Goal: Task Accomplishment & Management: Manage account settings

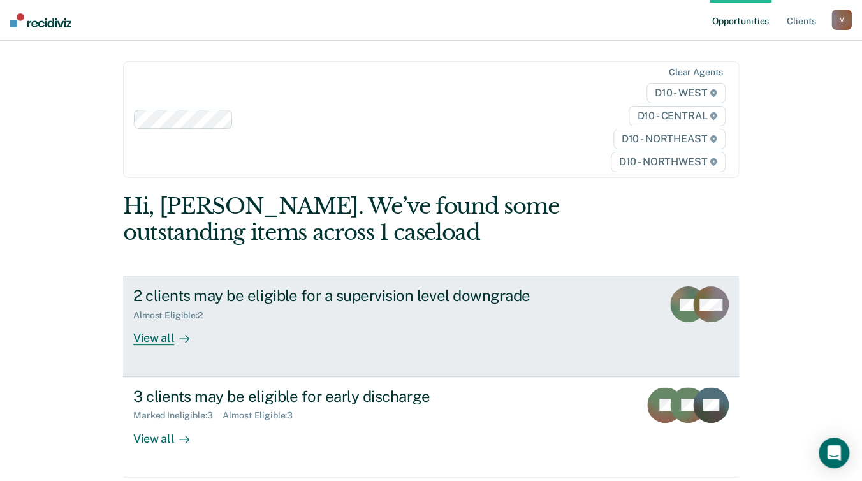
click at [168, 321] on div "View all" at bounding box center [168, 333] width 71 height 25
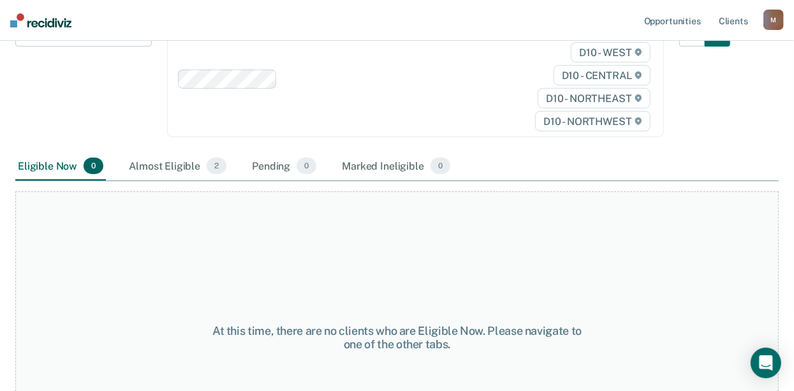
scroll to position [191, 0]
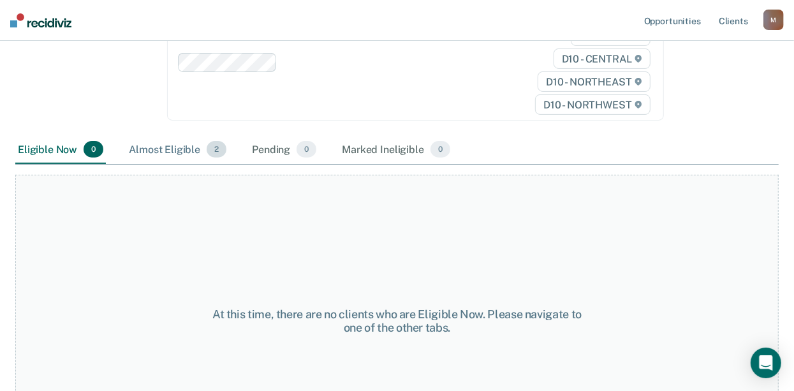
click at [198, 149] on div "Almost Eligible 2" at bounding box center [177, 150] width 103 height 28
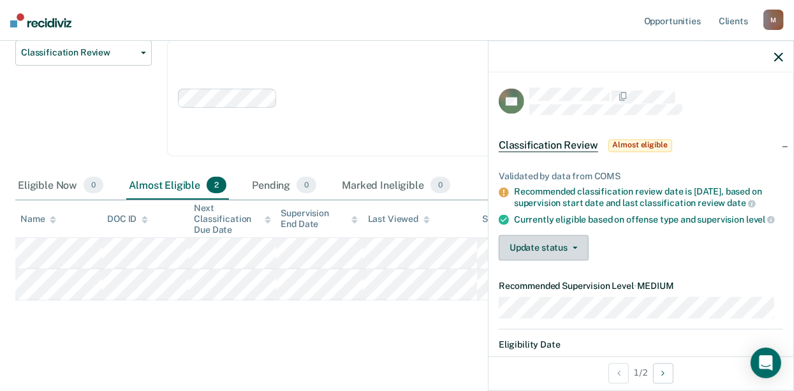
click at [579, 252] on button "Update status" at bounding box center [544, 248] width 90 height 26
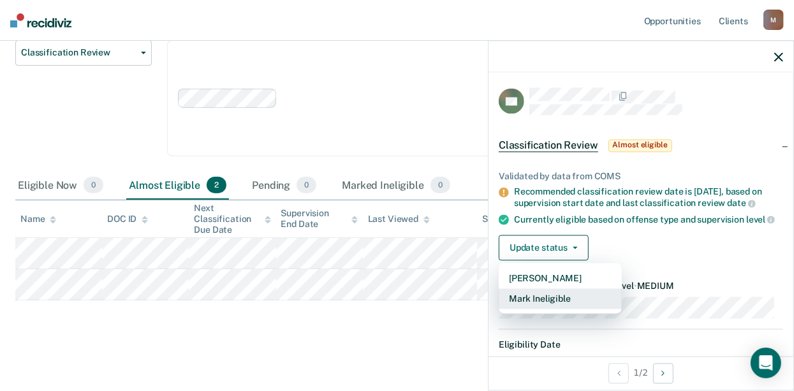
click at [556, 307] on button "Mark Ineligible" at bounding box center [560, 299] width 123 height 20
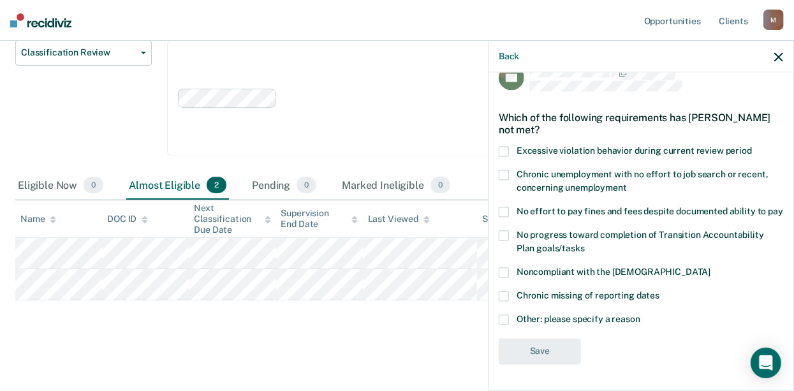
scroll to position [0, 0]
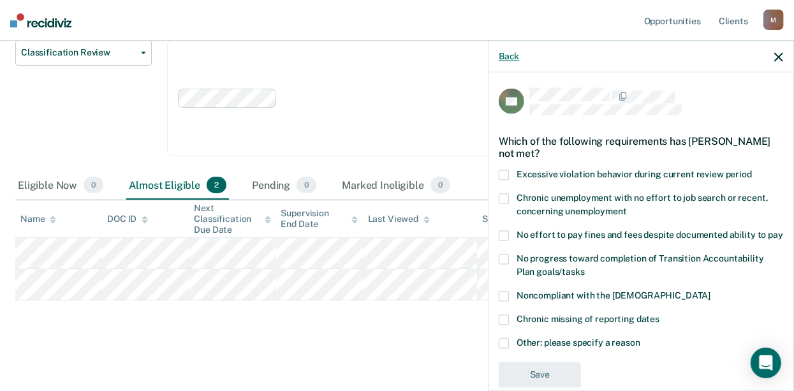
click at [509, 55] on button "Back" at bounding box center [509, 56] width 20 height 11
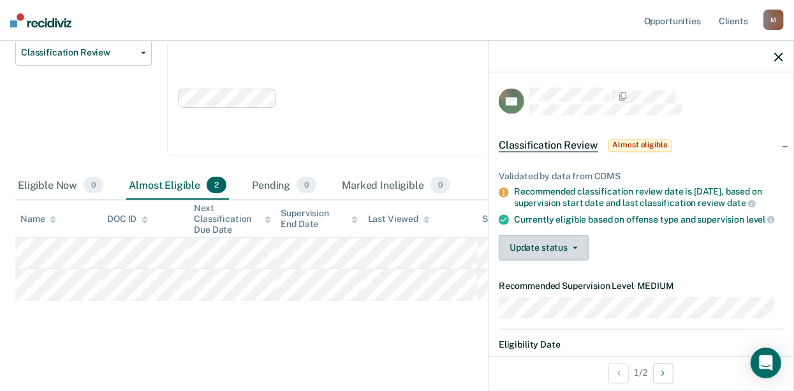
click at [534, 261] on button "Update status" at bounding box center [544, 248] width 90 height 26
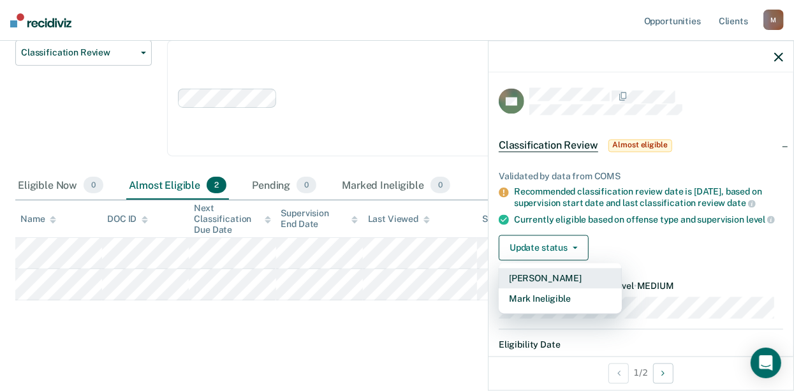
click at [556, 288] on button "[PERSON_NAME]" at bounding box center [560, 278] width 123 height 20
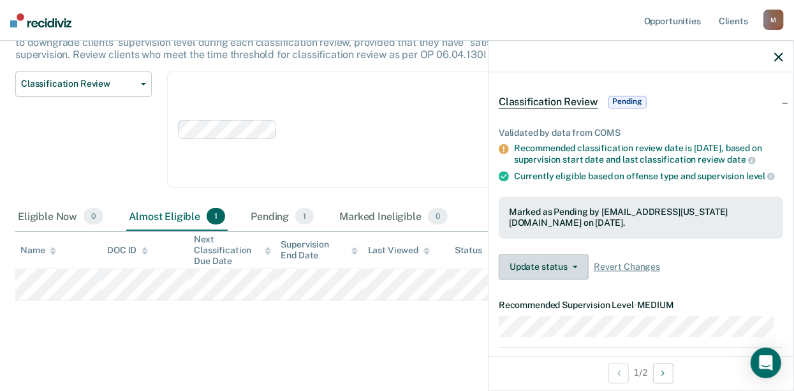
scroll to position [64, 0]
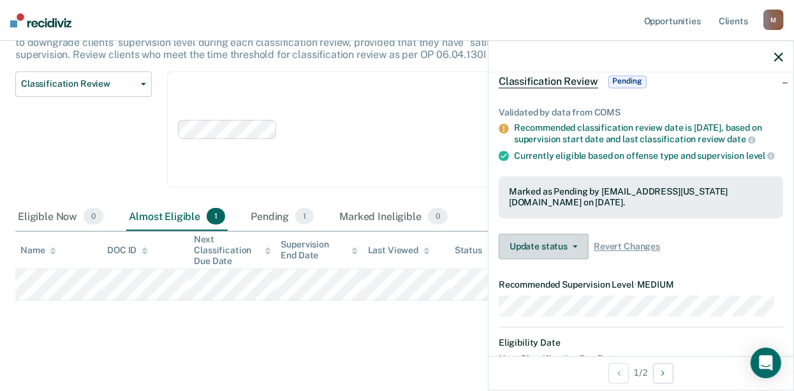
click at [579, 259] on button "Update status" at bounding box center [544, 247] width 90 height 26
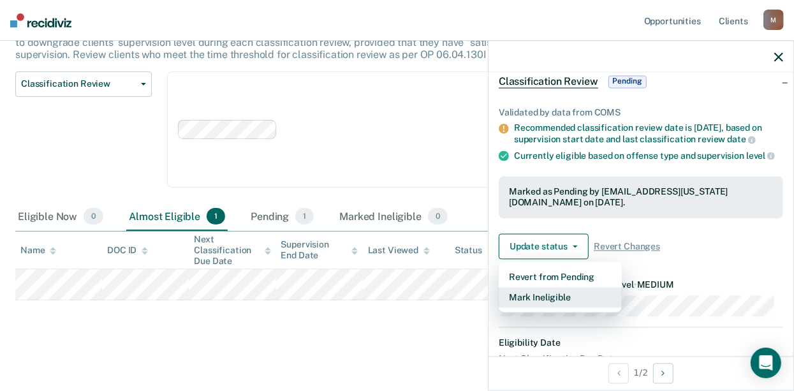
click at [555, 303] on button "Mark Ineligible" at bounding box center [560, 298] width 123 height 20
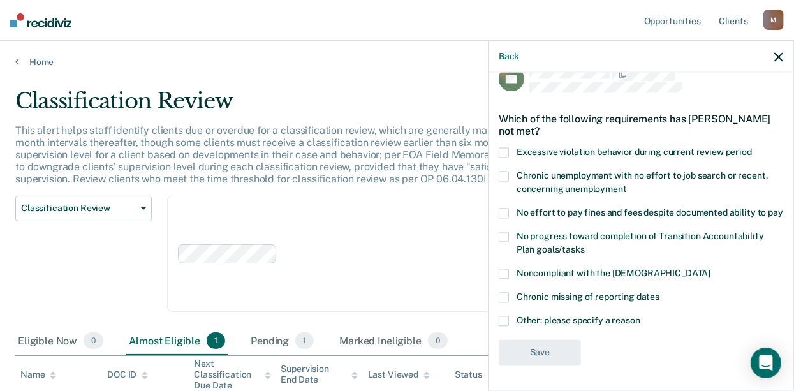
scroll to position [34, 0]
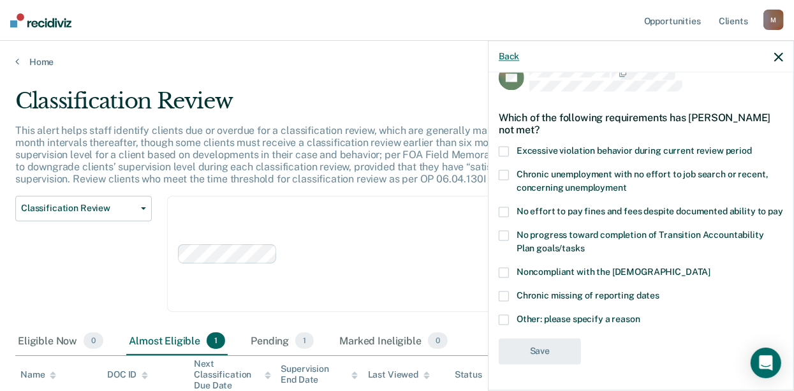
click at [513, 58] on button "Back" at bounding box center [509, 56] width 20 height 11
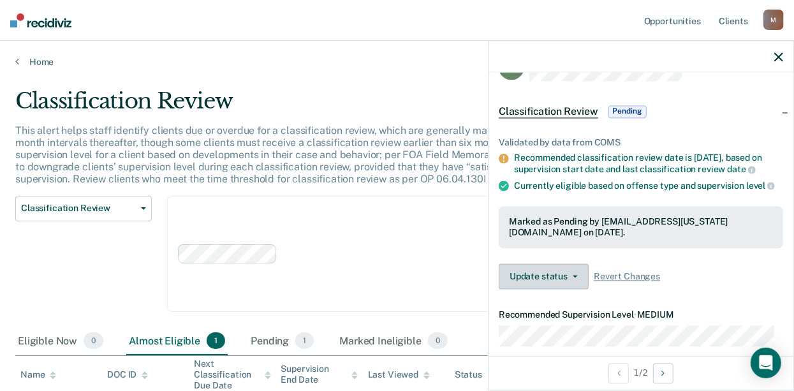
click at [564, 286] on button "Update status" at bounding box center [544, 277] width 90 height 26
click at [708, 289] on div "Update status Revert from Pending Mark Ineligible Revert Changes" at bounding box center [641, 277] width 284 height 26
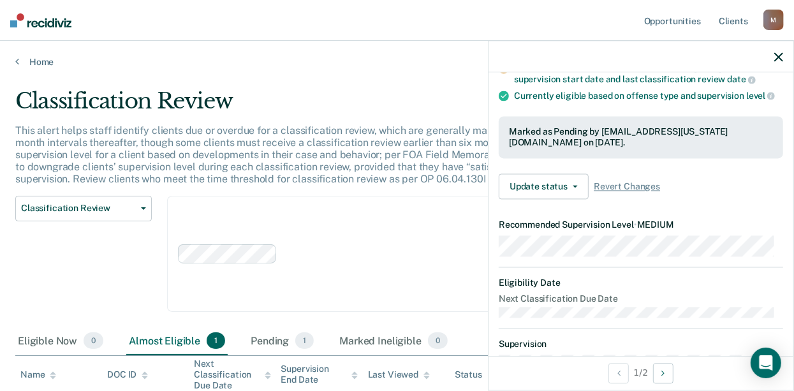
scroll to position [106, 0]
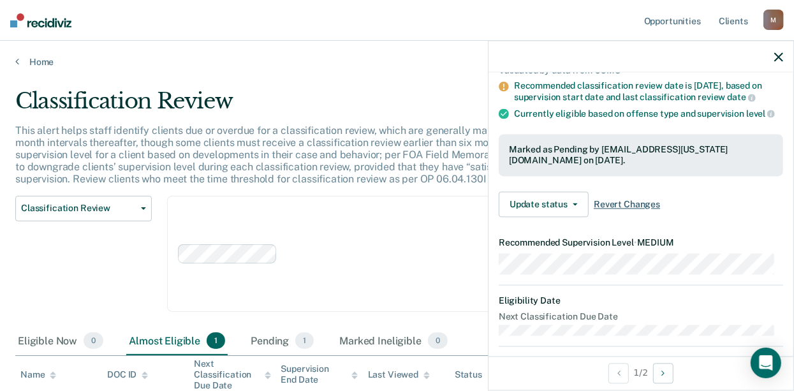
click at [627, 210] on span "Revert Changes" at bounding box center [627, 204] width 66 height 11
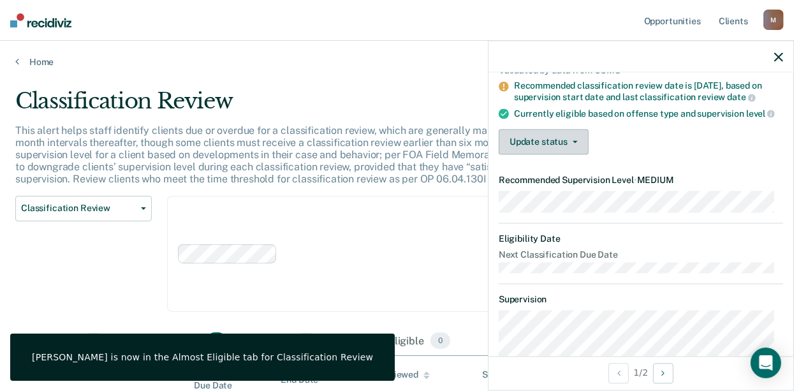
click at [571, 155] on button "Update status" at bounding box center [544, 142] width 90 height 26
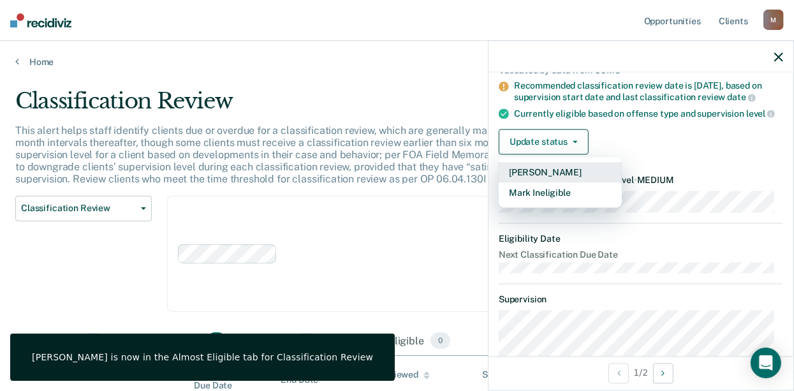
click at [560, 179] on button "[PERSON_NAME]" at bounding box center [560, 173] width 123 height 20
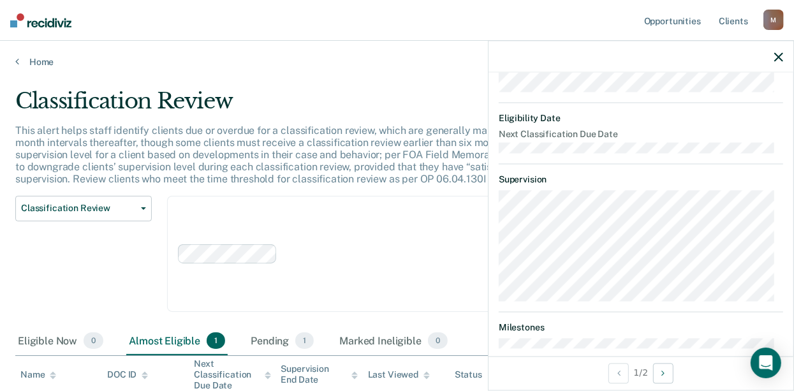
scroll to position [361, 0]
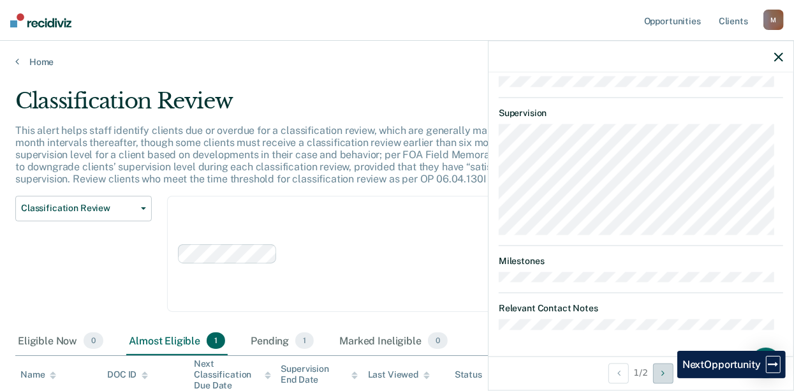
click at [668, 377] on button "Next Opportunity" at bounding box center [663, 373] width 20 height 20
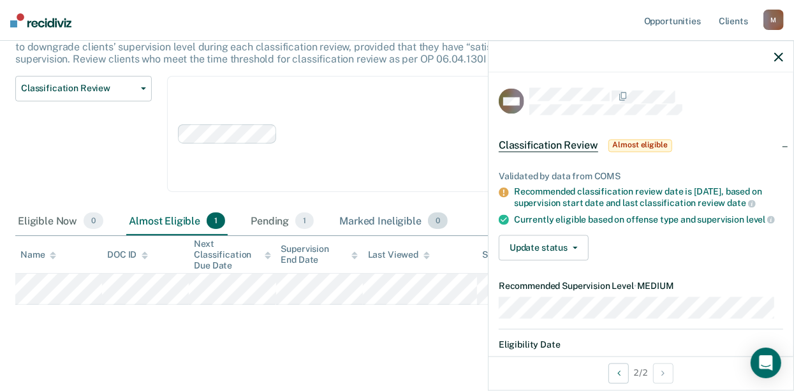
scroll to position [124, 0]
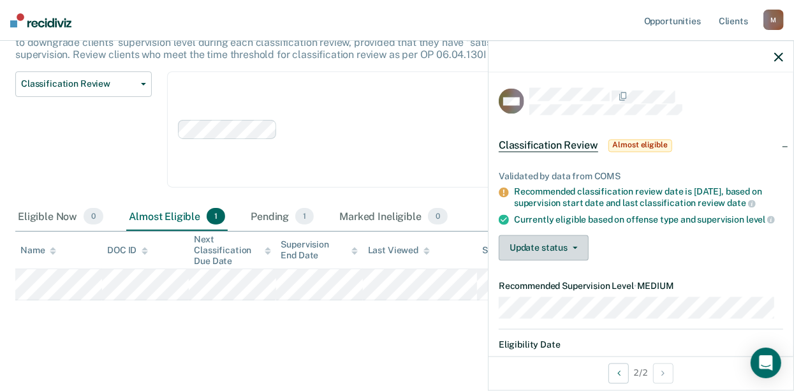
click at [564, 256] on button "Update status" at bounding box center [544, 248] width 90 height 26
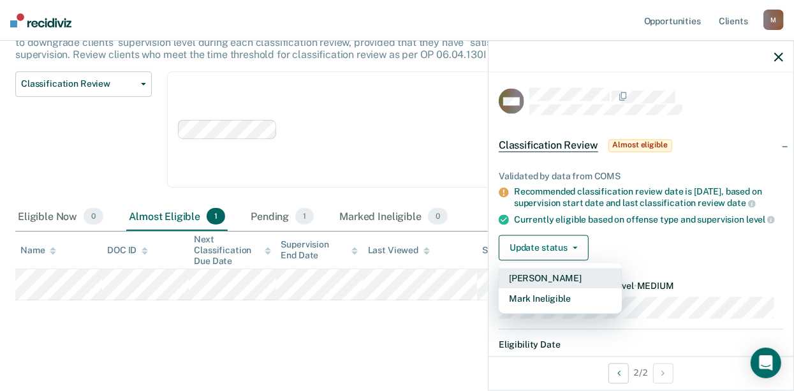
click at [556, 284] on button "[PERSON_NAME]" at bounding box center [560, 278] width 123 height 20
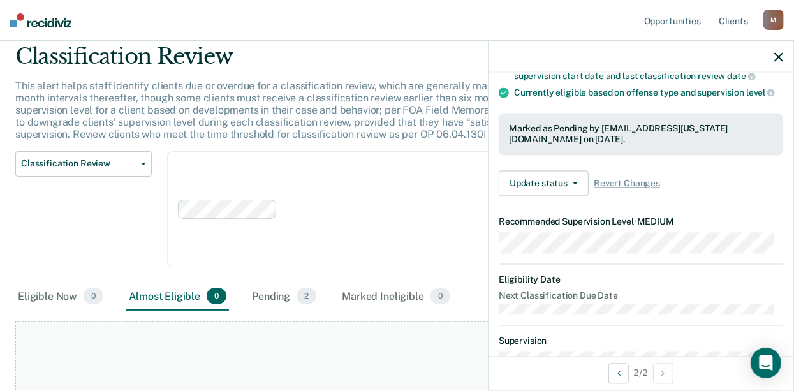
scroll to position [0, 0]
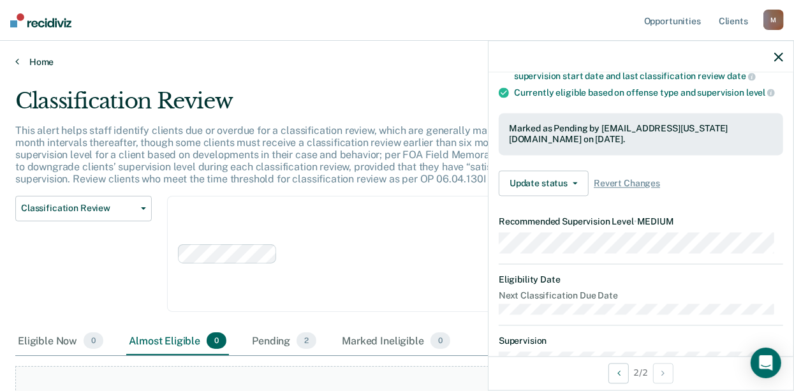
click at [17, 62] on icon at bounding box center [17, 61] width 4 height 10
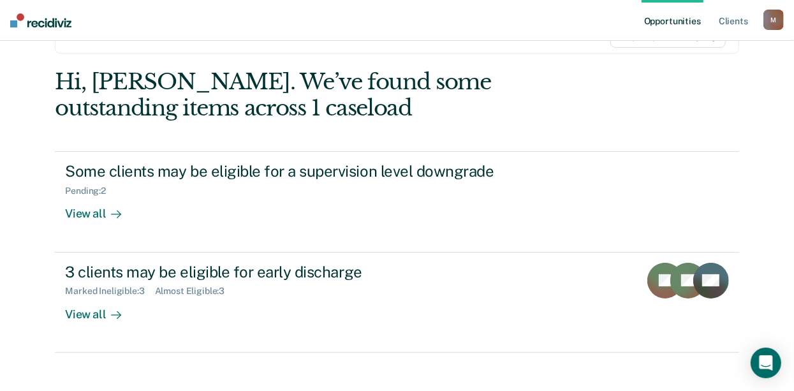
scroll to position [140, 0]
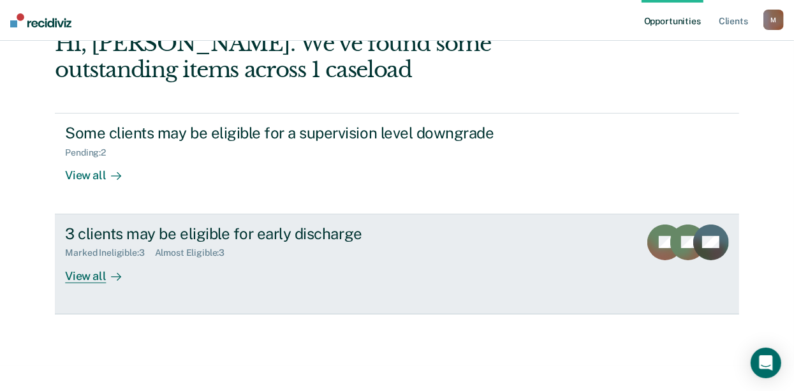
click at [94, 279] on div "View all" at bounding box center [100, 270] width 71 height 25
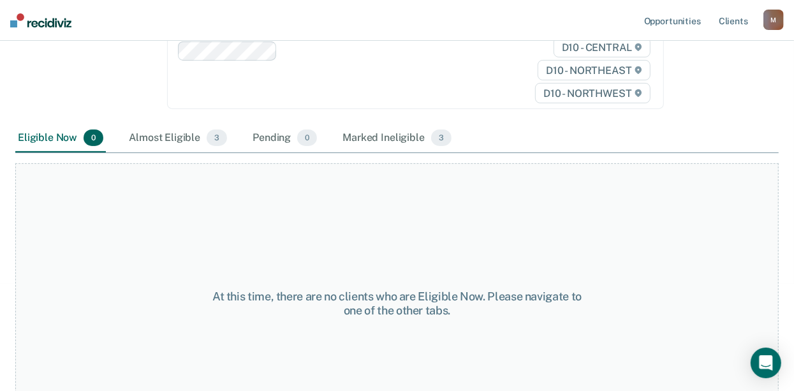
scroll to position [191, 0]
click at [191, 138] on div "Almost Eligible 3" at bounding box center [177, 138] width 103 height 28
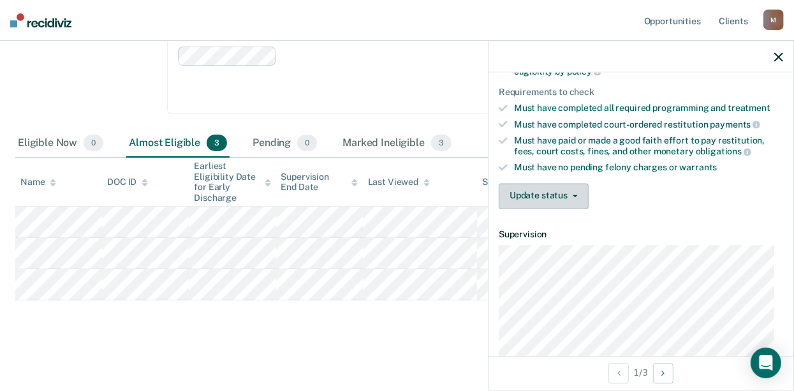
click at [550, 197] on button "Update status" at bounding box center [544, 196] width 90 height 26
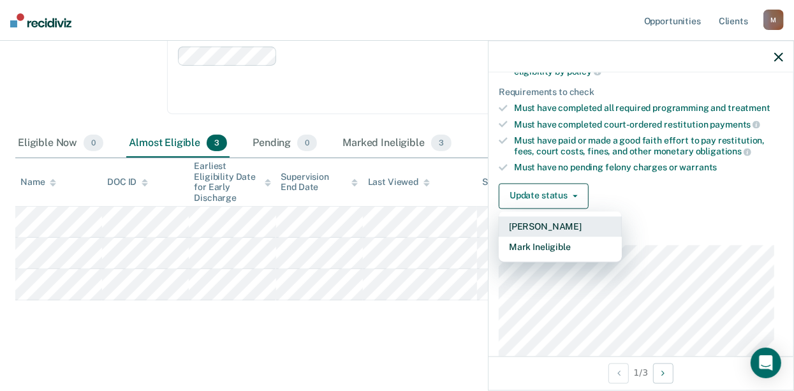
click at [578, 220] on button "[PERSON_NAME]" at bounding box center [560, 226] width 123 height 20
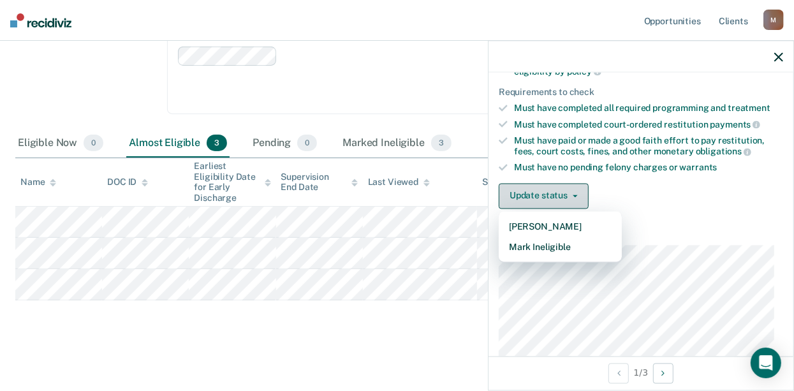
scroll to position [154, 0]
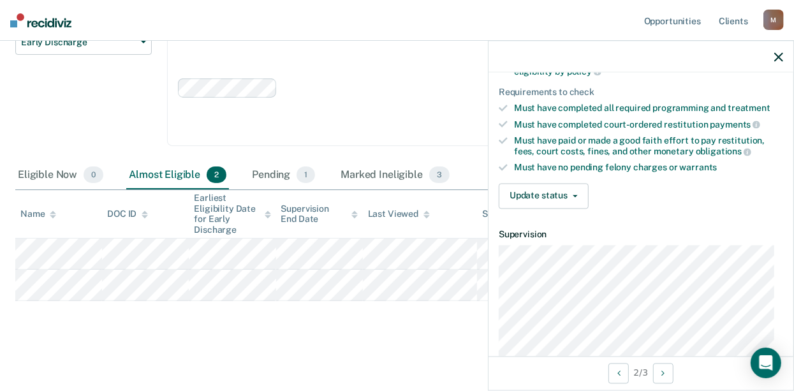
click at [777, 57] on icon "button" at bounding box center [778, 56] width 9 height 9
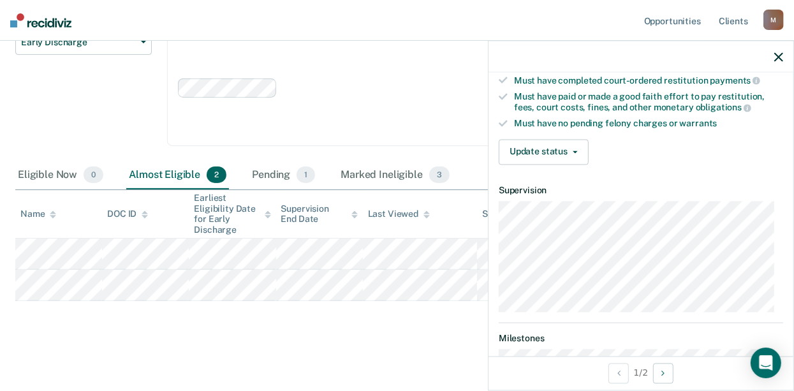
scroll to position [254, 0]
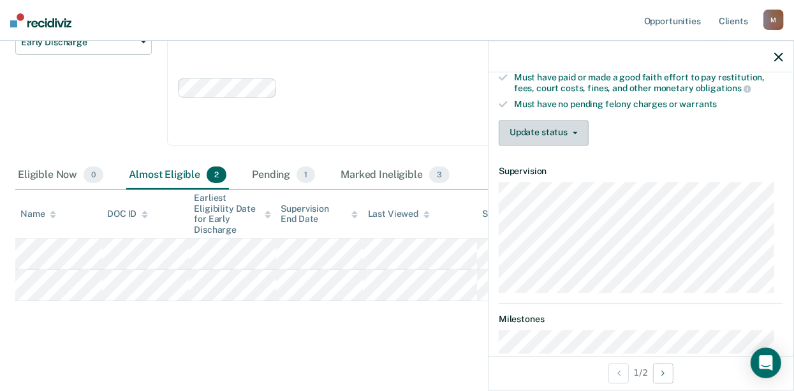
click at [578, 126] on button "Update status" at bounding box center [544, 133] width 90 height 26
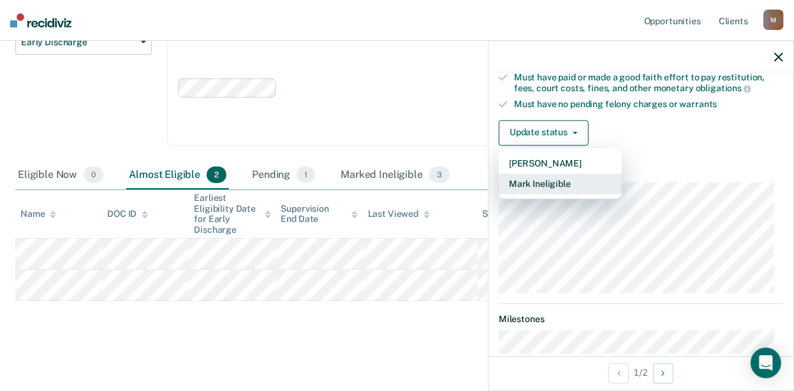
click at [567, 180] on button "Mark Ineligible" at bounding box center [560, 183] width 123 height 20
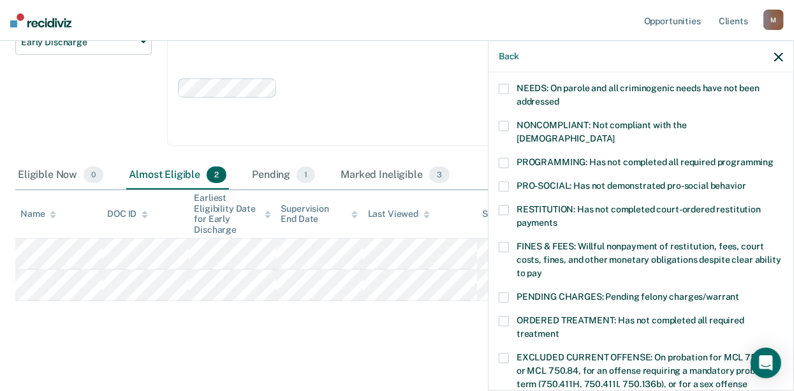
scroll to position [191, 0]
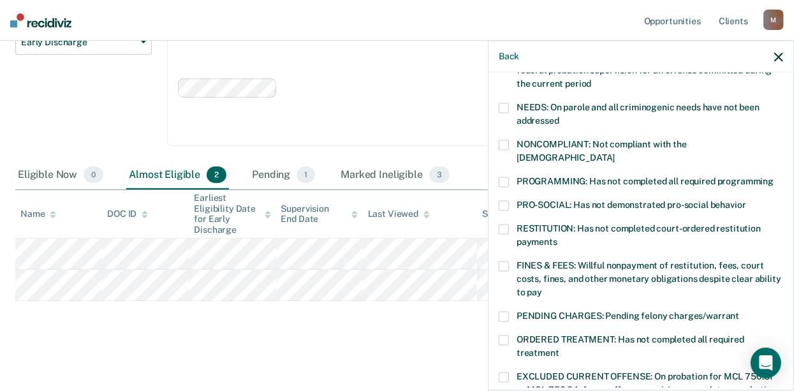
click at [508, 201] on span at bounding box center [504, 206] width 10 height 10
click at [503, 146] on span at bounding box center [504, 145] width 10 height 10
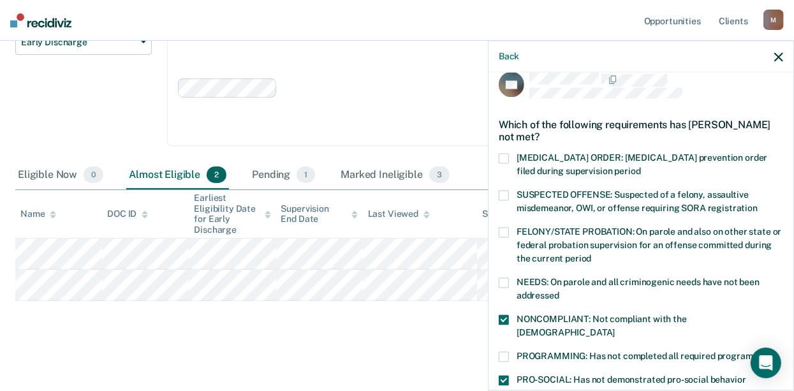
scroll to position [0, 0]
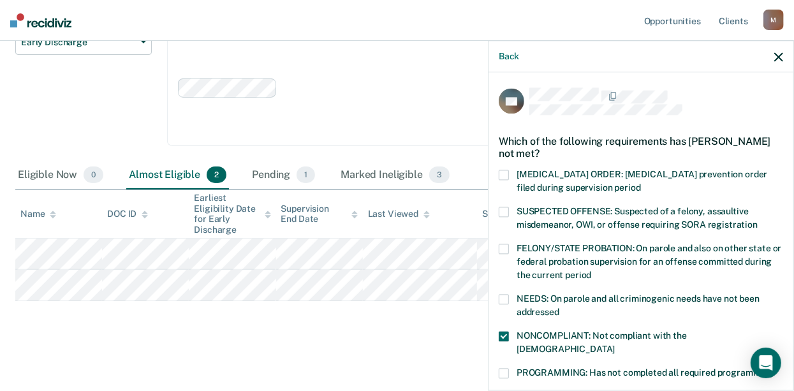
click at [506, 207] on span at bounding box center [504, 212] width 10 height 10
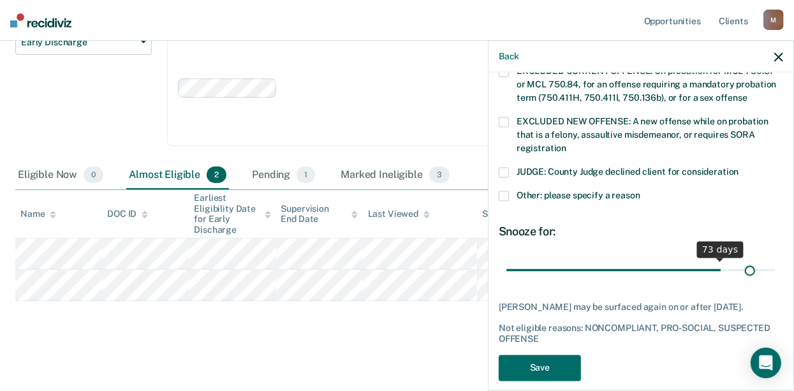
scroll to position [508, 0]
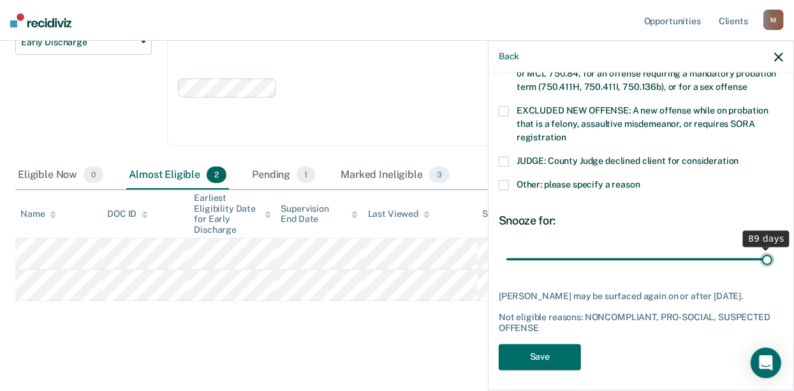
drag, startPoint x: 595, startPoint y: 245, endPoint x: 757, endPoint y: 263, distance: 163.6
type input "89"
click at [757, 263] on input "range" at bounding box center [640, 259] width 269 height 22
click at [546, 349] on button "Save" at bounding box center [540, 357] width 82 height 26
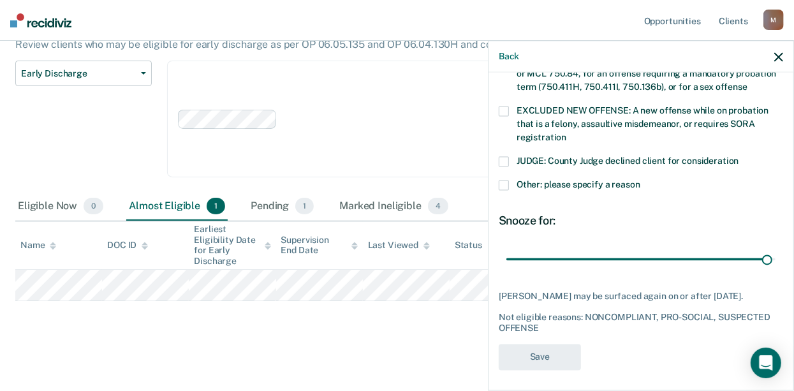
scroll to position [439, 0]
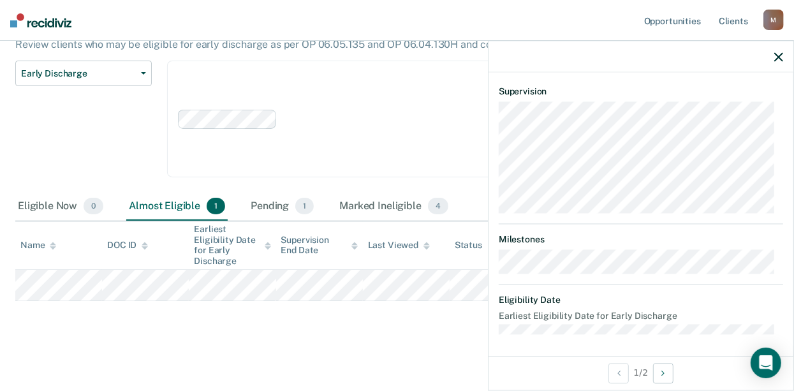
click at [779, 59] on icon "button" at bounding box center [778, 56] width 9 height 9
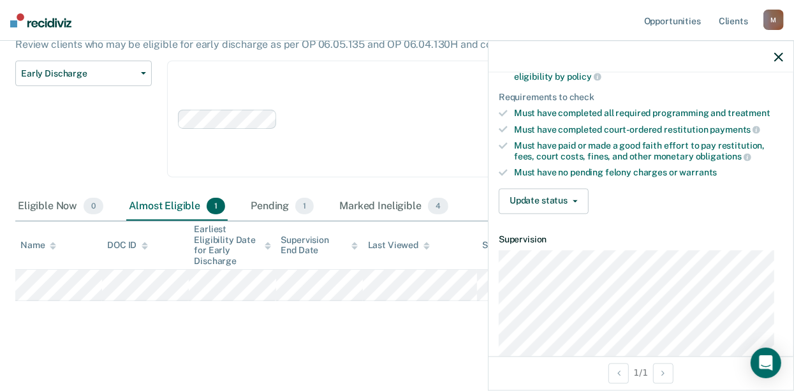
scroll to position [191, 0]
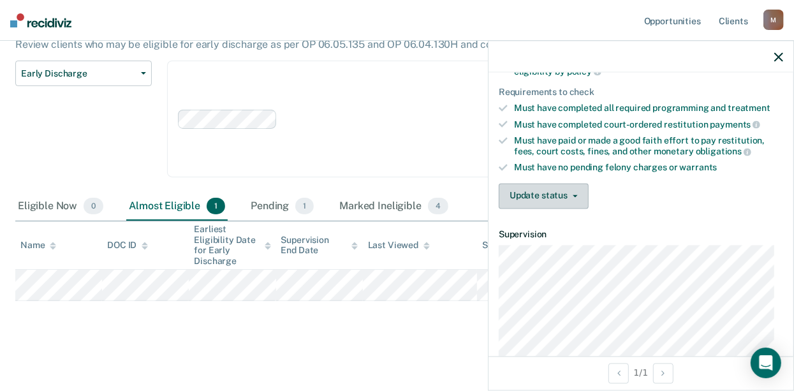
click at [569, 194] on button "Update status" at bounding box center [544, 196] width 90 height 26
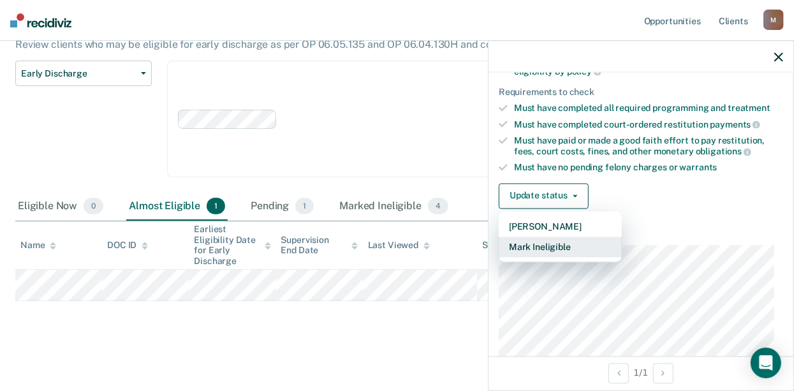
click at [551, 246] on button "Mark Ineligible" at bounding box center [560, 247] width 123 height 20
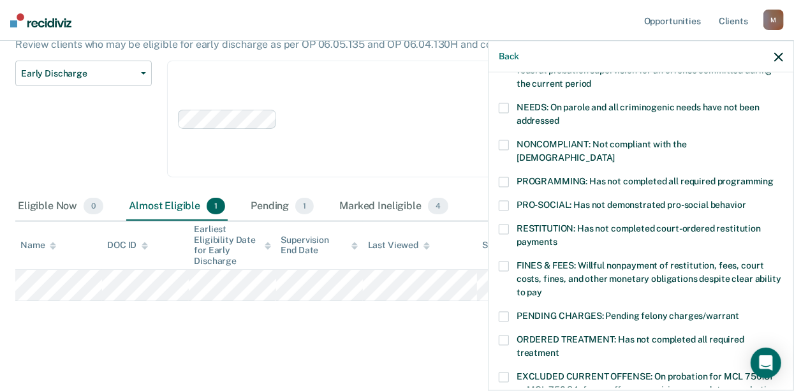
click at [502, 177] on span at bounding box center [504, 182] width 10 height 10
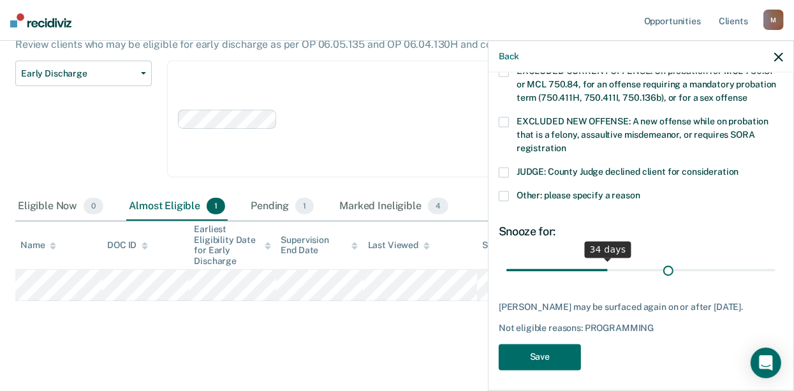
scroll to position [497, 0]
drag, startPoint x: 593, startPoint y: 251, endPoint x: 676, endPoint y: 256, distance: 83.0
type input "60"
click at [676, 259] on input "range" at bounding box center [640, 270] width 269 height 22
click at [560, 351] on button "Save" at bounding box center [540, 357] width 82 height 26
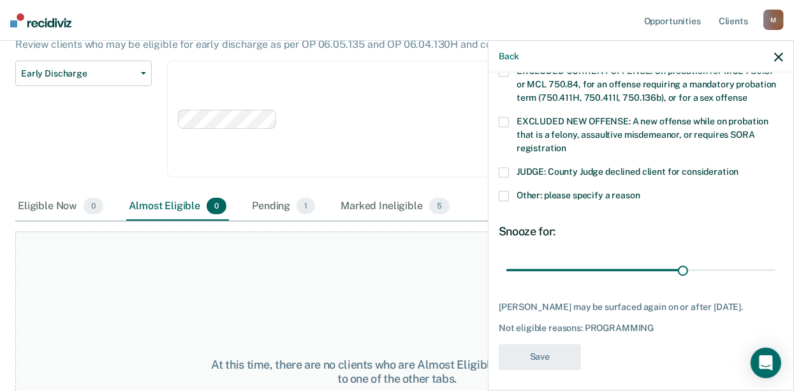
scroll to position [415, 0]
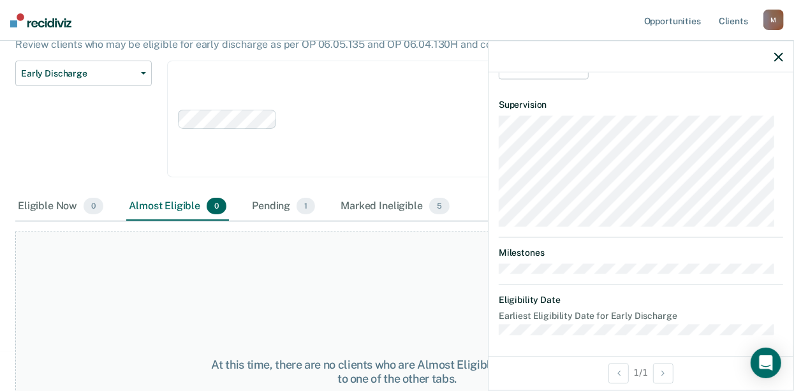
click at [776, 50] on div at bounding box center [640, 57] width 305 height 32
click at [775, 55] on icon "button" at bounding box center [778, 56] width 9 height 9
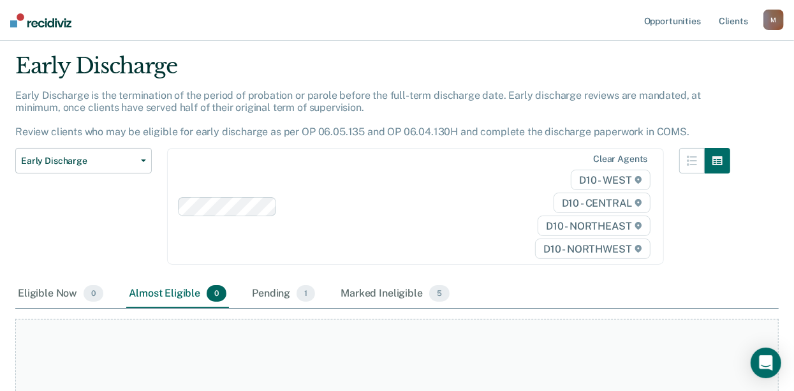
scroll to position [0, 0]
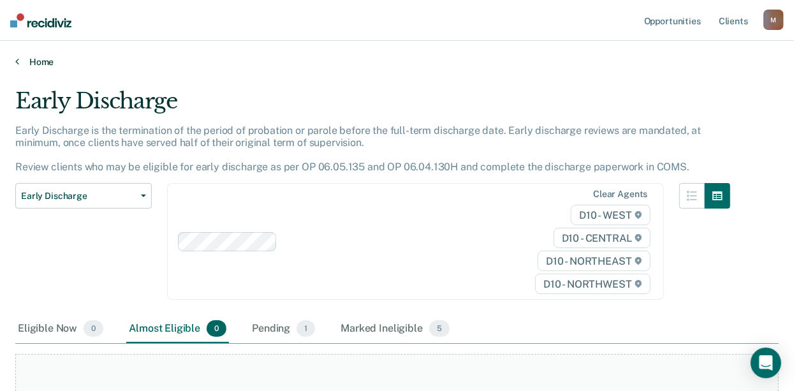
click at [30, 59] on link "Home" at bounding box center [396, 61] width 763 height 11
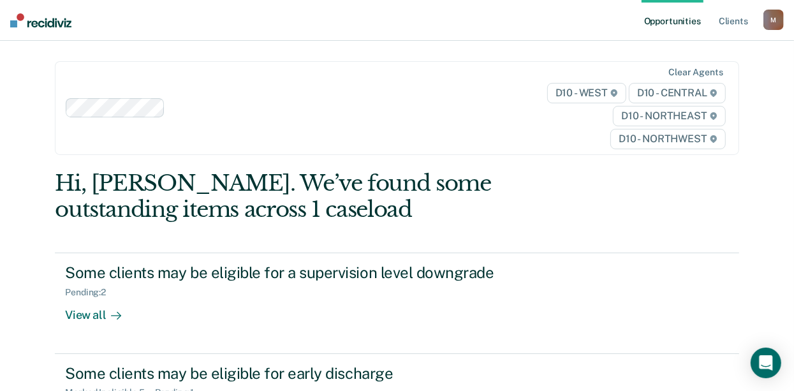
click at [768, 20] on div "M" at bounding box center [773, 20] width 20 height 20
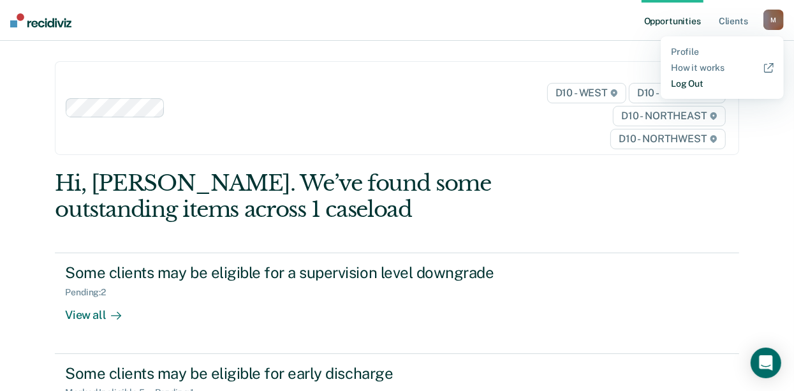
click at [675, 85] on link "Log Out" at bounding box center [722, 83] width 103 height 11
